Goal: Task Accomplishment & Management: Complete application form

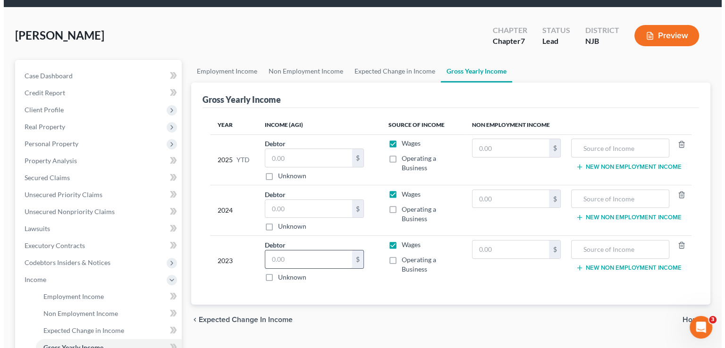
scroll to position [47, 0]
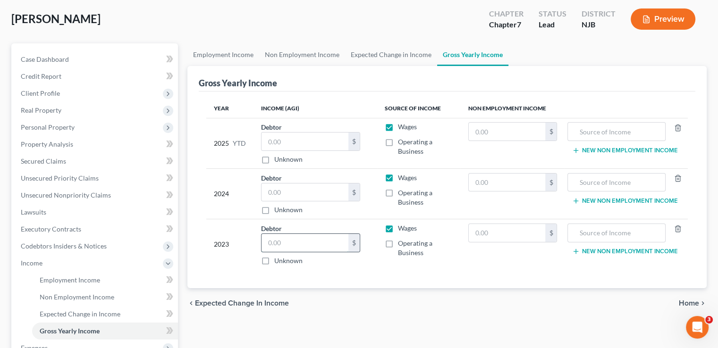
click at [299, 237] on input "text" at bounding box center [305, 243] width 87 height 18
type input "11,865"
click at [312, 191] on input "text" at bounding box center [305, 193] width 87 height 18
type input "3,374"
click at [392, 274] on div "Year Income (AGI) Source of Income Non Employment Income 2025 YTD Debtor $ Unkn…" at bounding box center [447, 190] width 497 height 197
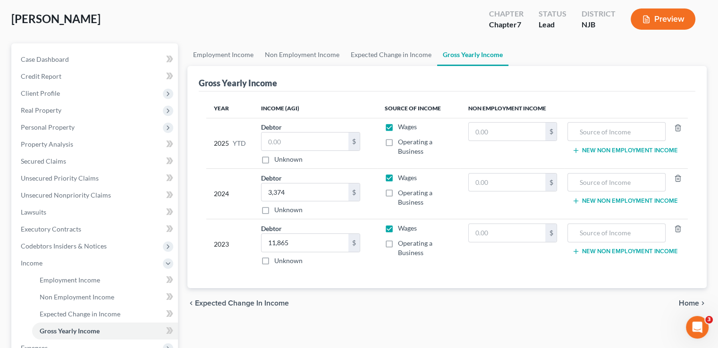
click at [655, 20] on button "Preview" at bounding box center [663, 18] width 65 height 21
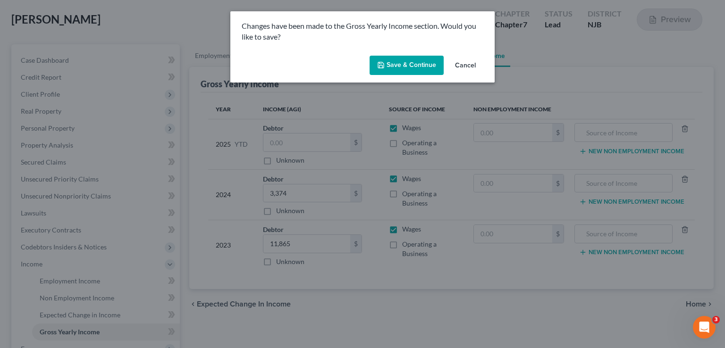
click at [415, 68] on button "Save & Continue" at bounding box center [407, 66] width 74 height 20
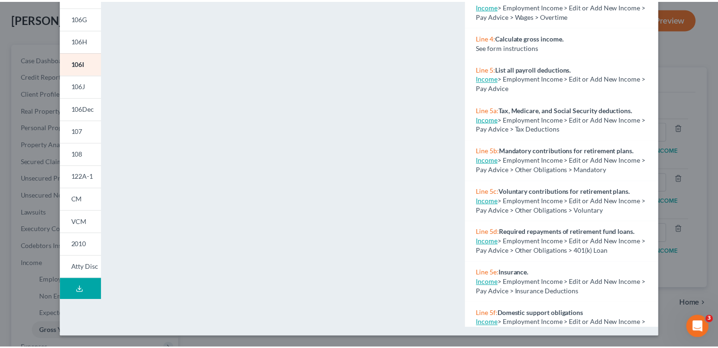
scroll to position [0, 0]
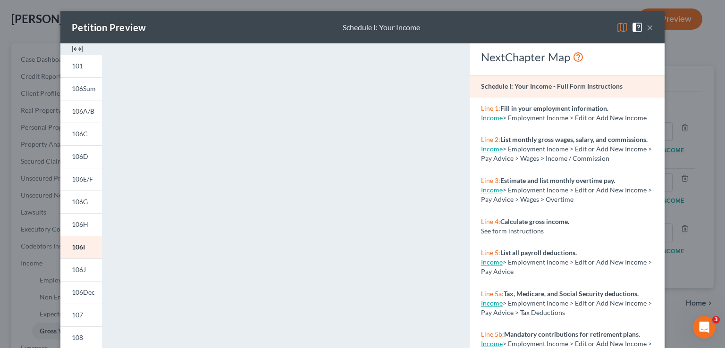
click at [647, 29] on button "×" at bounding box center [650, 27] width 7 height 11
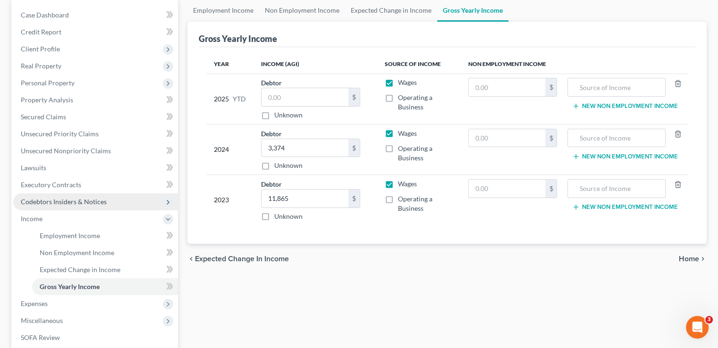
scroll to position [189, 0]
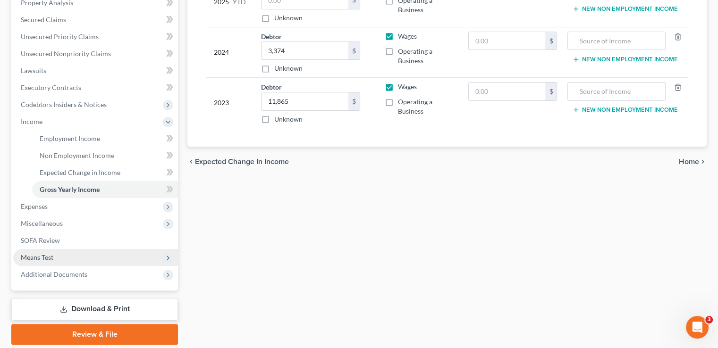
click at [43, 256] on span "Means Test" at bounding box center [37, 258] width 33 height 8
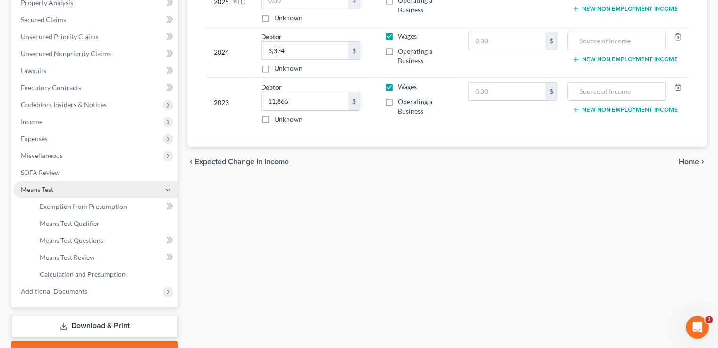
click at [50, 189] on span "Means Test" at bounding box center [37, 190] width 33 height 8
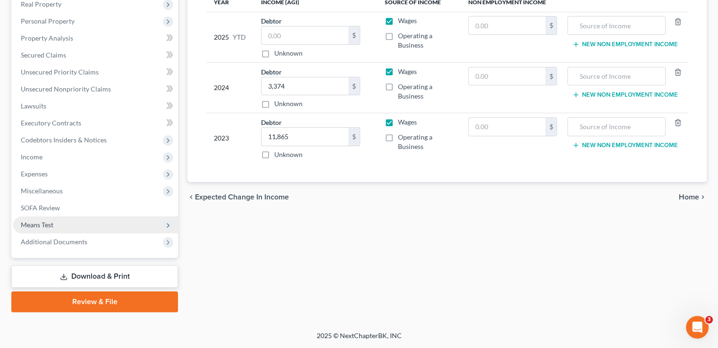
scroll to position [153, 0]
click at [46, 226] on span "Means Test" at bounding box center [37, 225] width 33 height 8
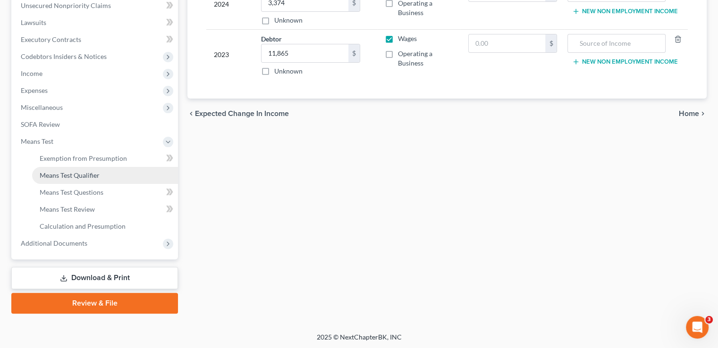
scroll to position [238, 0]
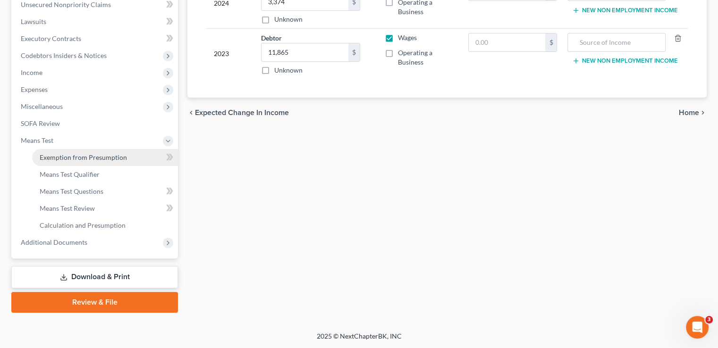
click at [96, 160] on span "Exemption from Presumption" at bounding box center [83, 157] width 87 height 8
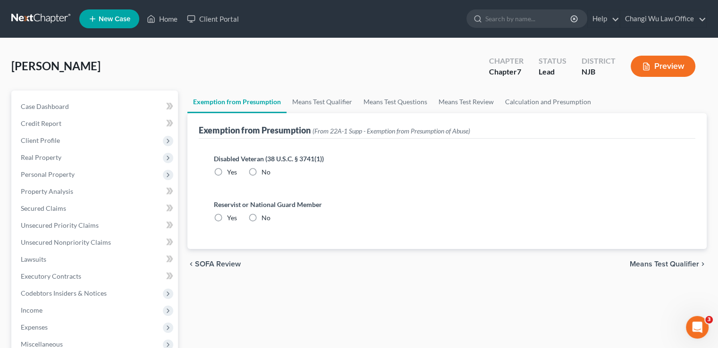
click at [262, 172] on label "No" at bounding box center [266, 172] width 9 height 9
click at [265, 172] on input "No" at bounding box center [268, 171] width 6 height 6
radio input "true"
click at [262, 218] on label "No" at bounding box center [266, 217] width 9 height 9
click at [265, 218] on input "No" at bounding box center [268, 216] width 6 height 6
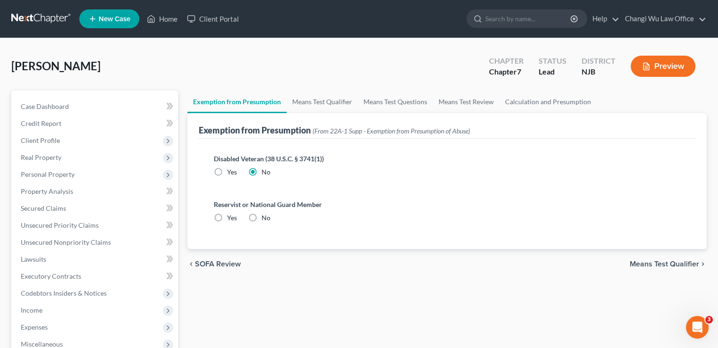
radio input "true"
click at [321, 104] on link "Means Test Qualifier" at bounding box center [322, 102] width 71 height 23
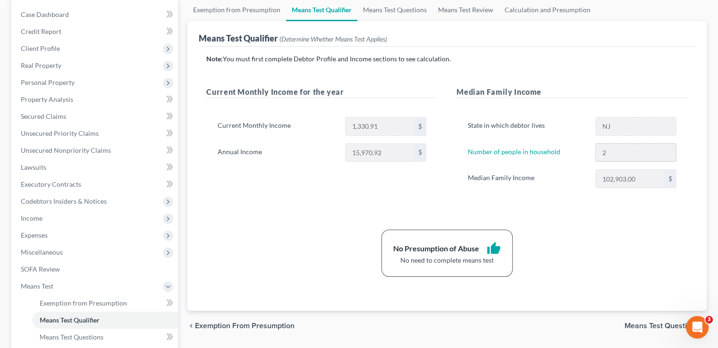
scroll to position [94, 0]
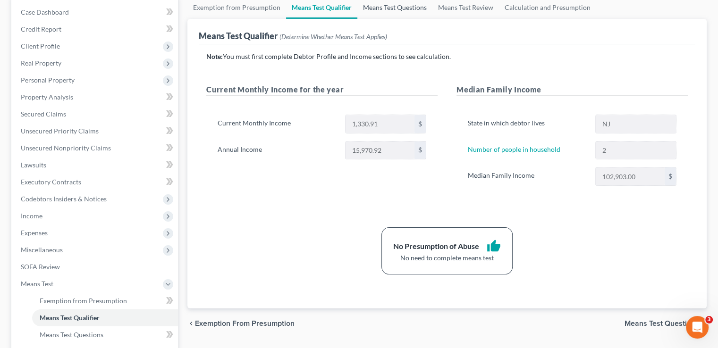
click at [388, 10] on link "Means Test Questions" at bounding box center [394, 7] width 75 height 23
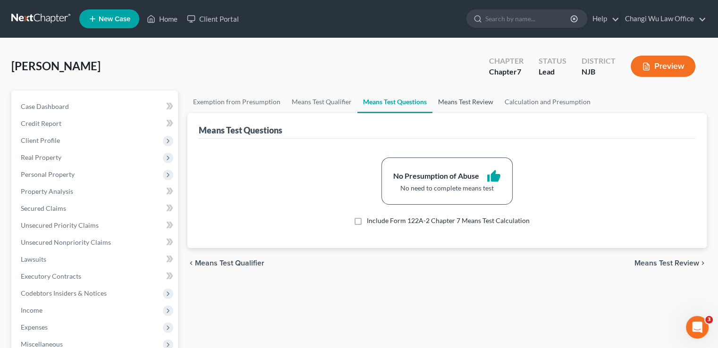
click at [465, 102] on link "Means Test Review" at bounding box center [466, 102] width 67 height 23
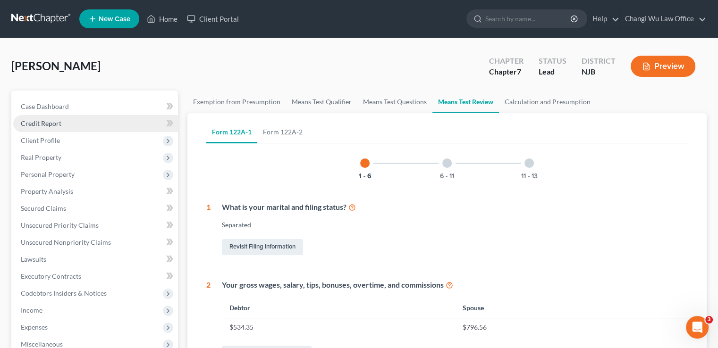
click at [60, 121] on span "Credit Report" at bounding box center [41, 123] width 41 height 8
